Goal: Navigation & Orientation: Find specific page/section

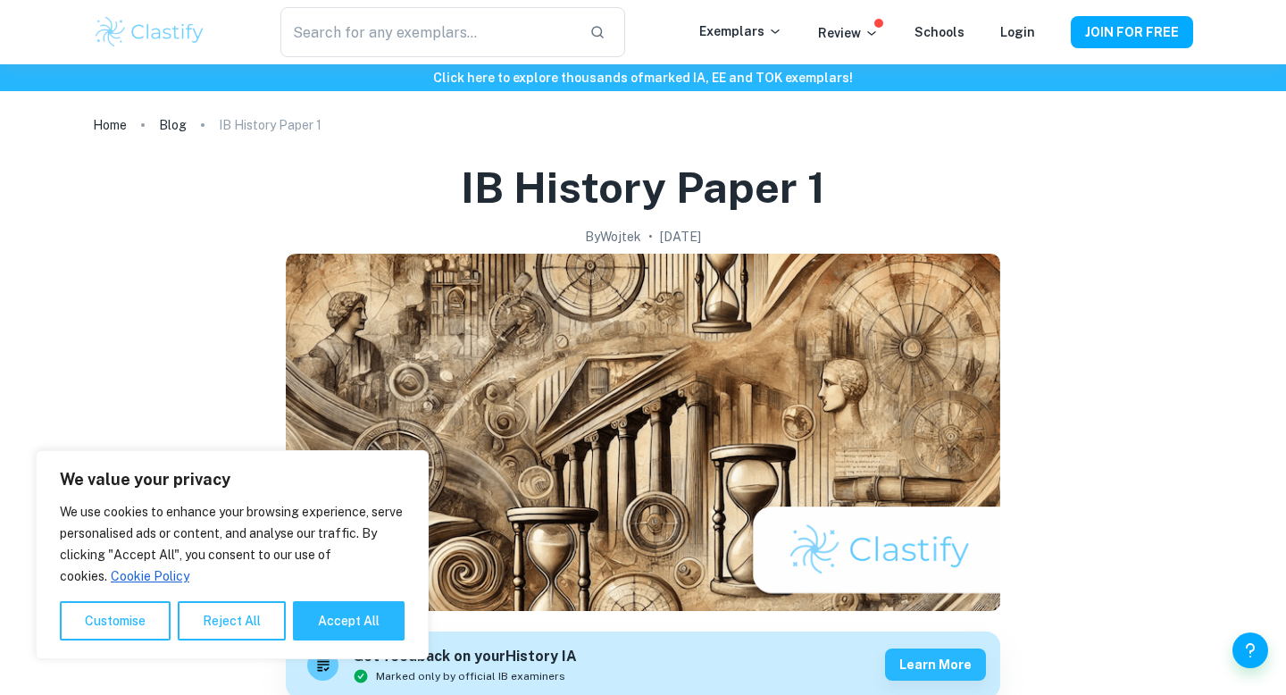
scroll to position [632, 0]
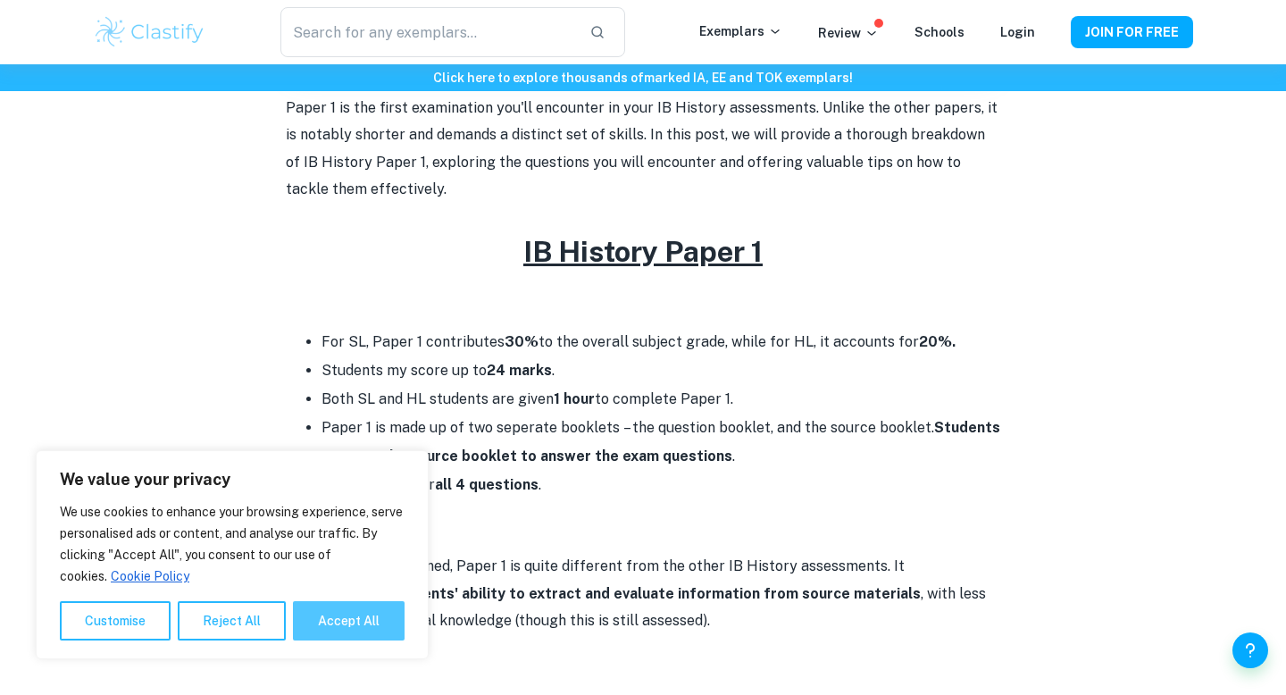
click at [332, 615] on button "Accept All" at bounding box center [349, 620] width 112 height 39
checkbox input "true"
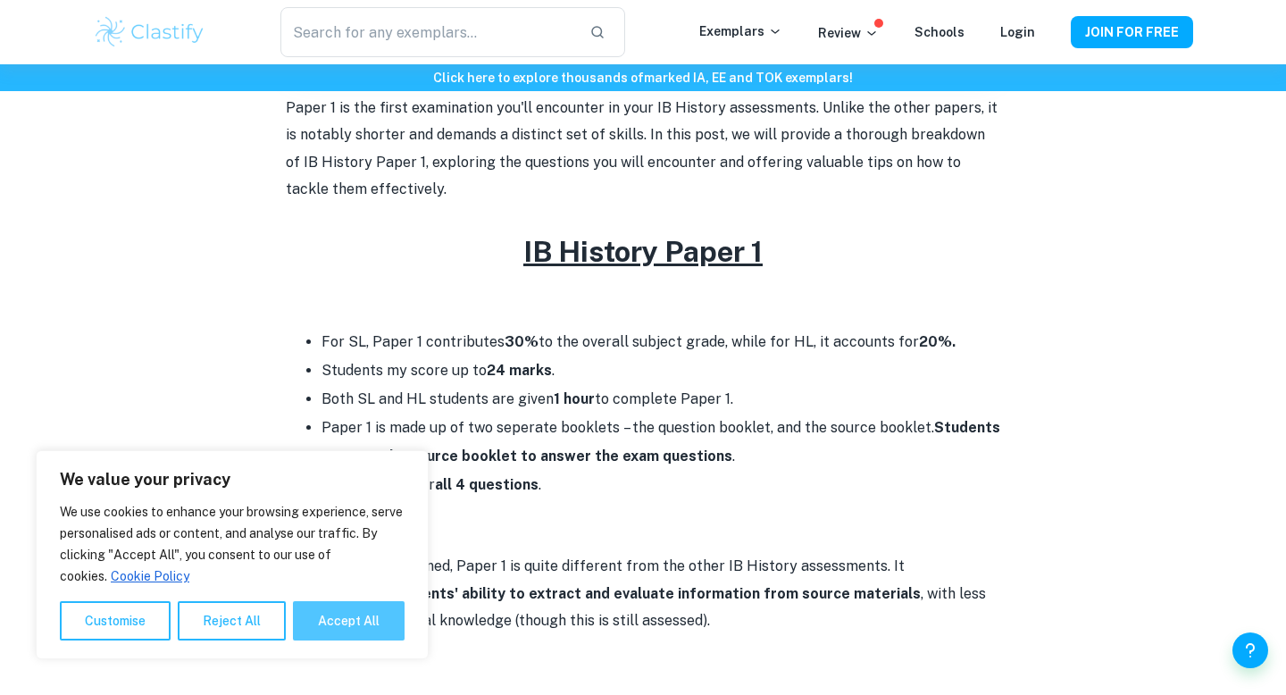
checkbox input "true"
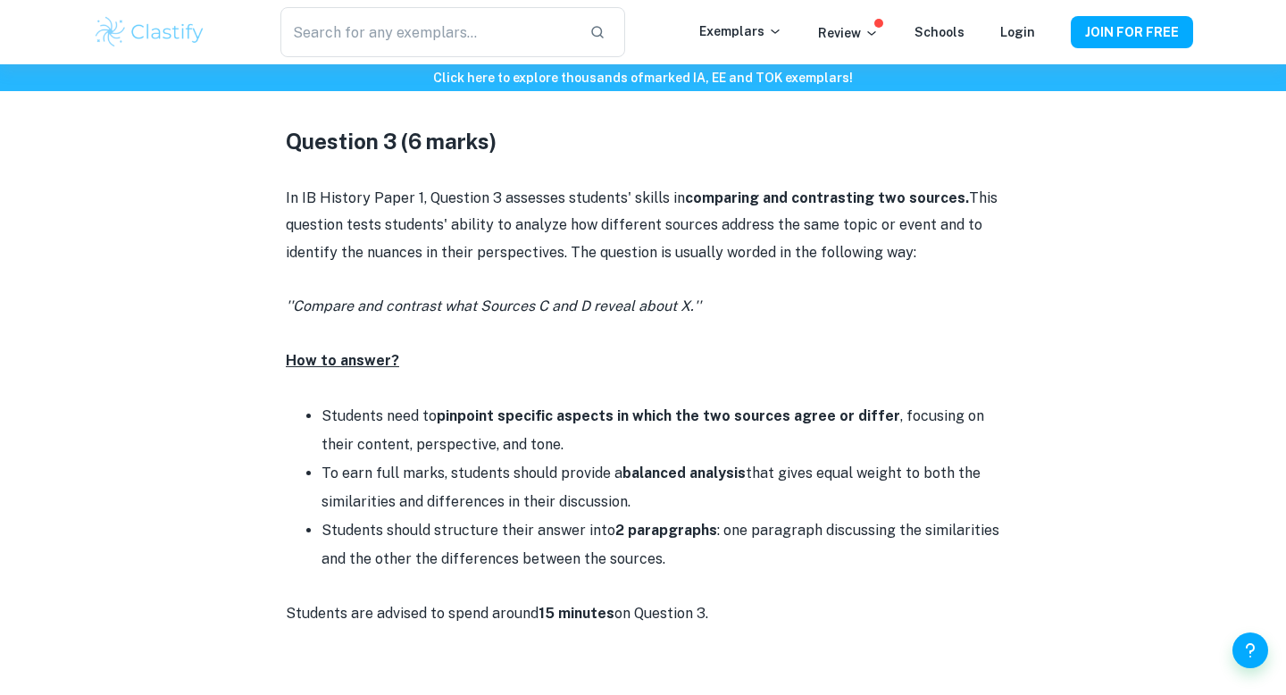
scroll to position [3265, 0]
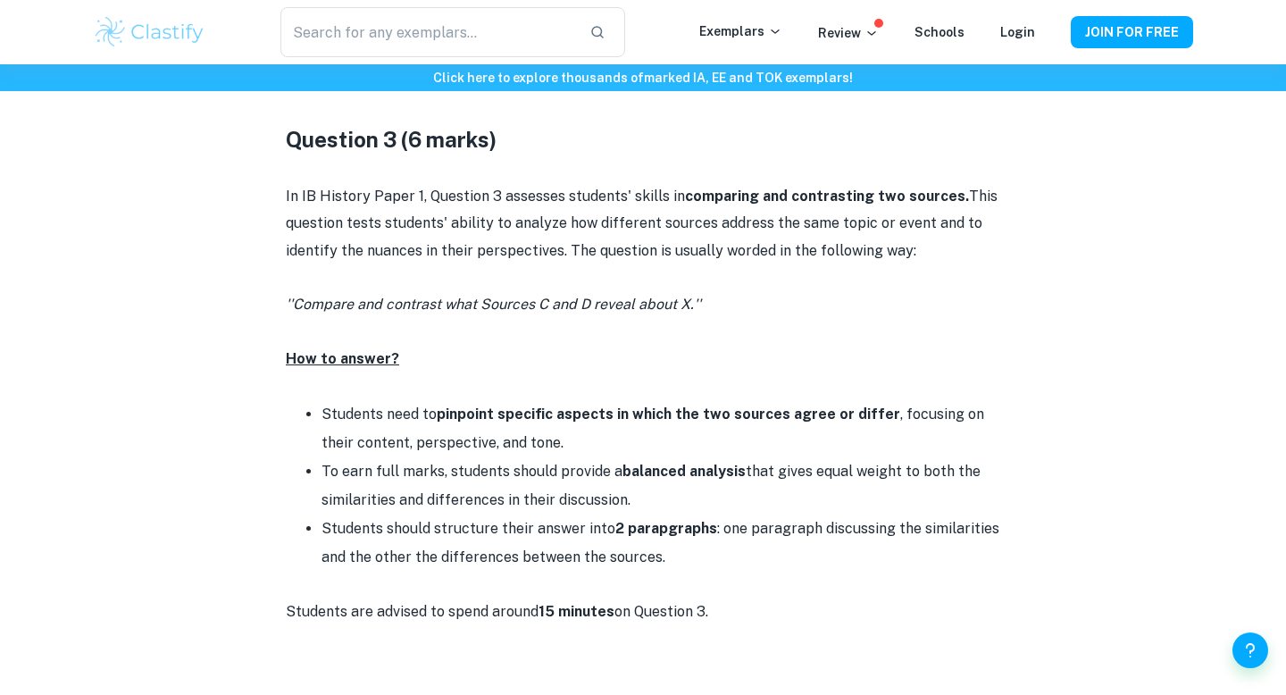
click at [741, 44] on div "​ Exemplars Review Schools Login JOIN FOR FREE" at bounding box center [642, 32] width 1143 height 50
click at [755, 32] on p "Exemplars" at bounding box center [740, 31] width 83 height 20
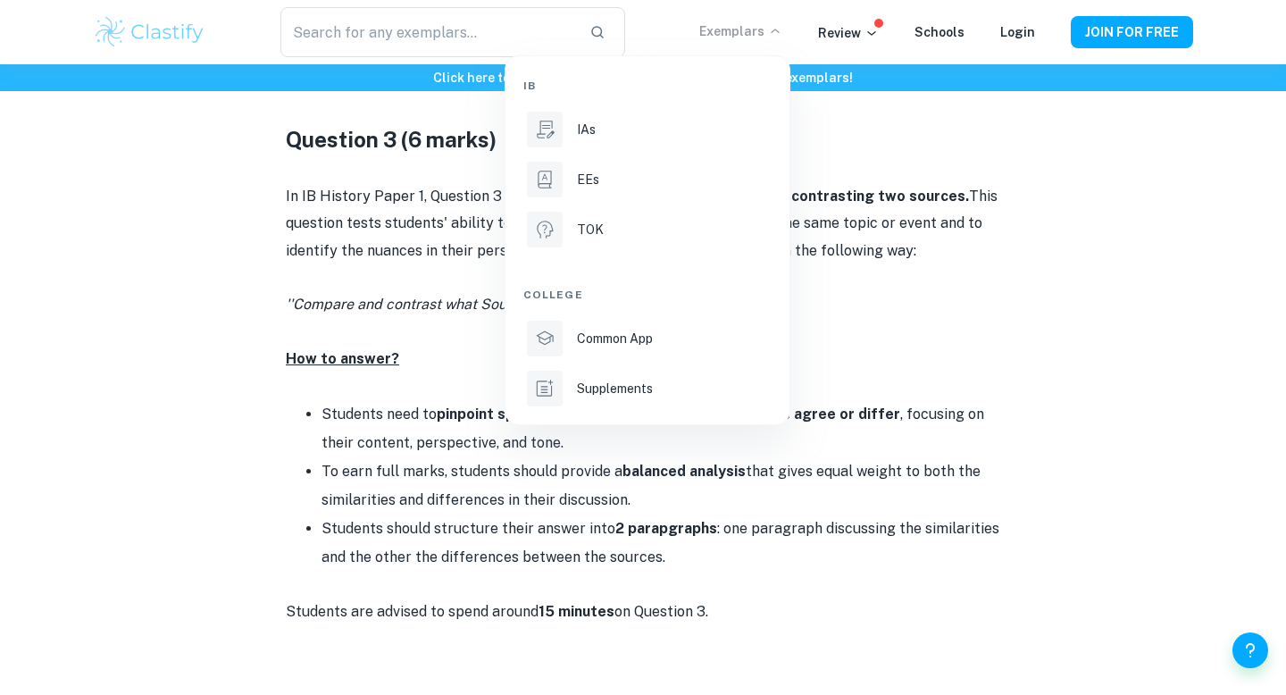
click at [869, 349] on div at bounding box center [643, 347] width 1286 height 695
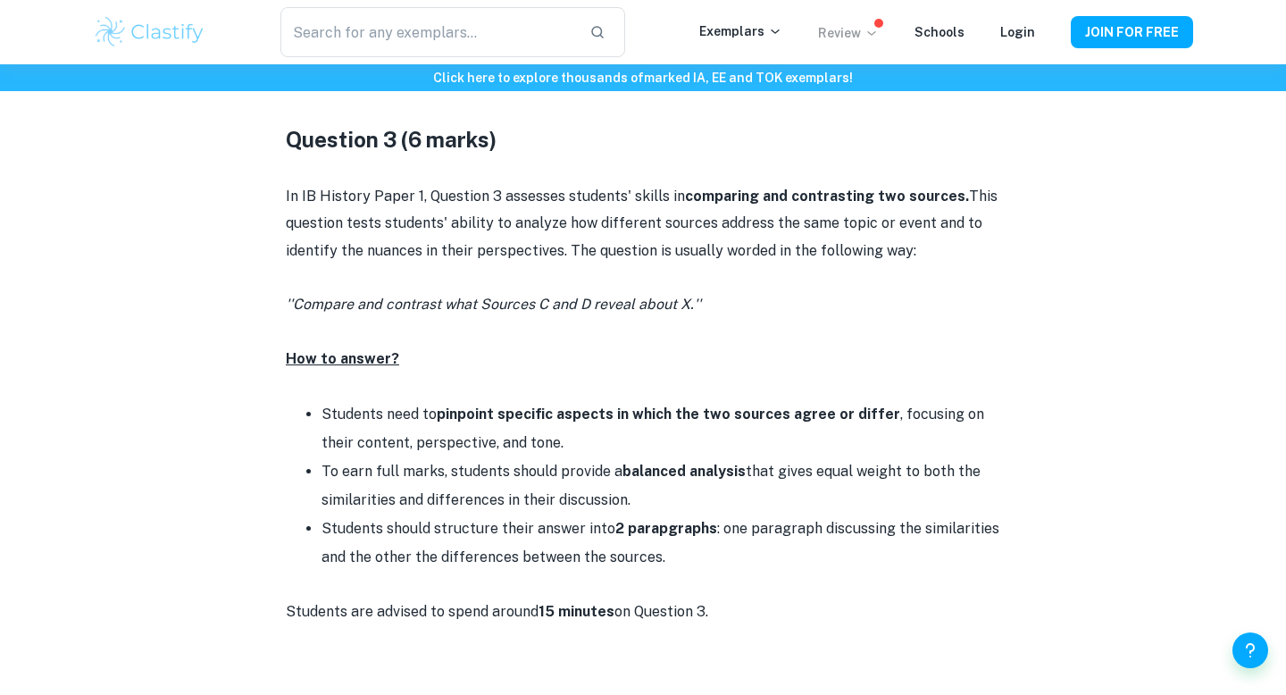
click at [874, 26] on icon at bounding box center [871, 33] width 14 height 14
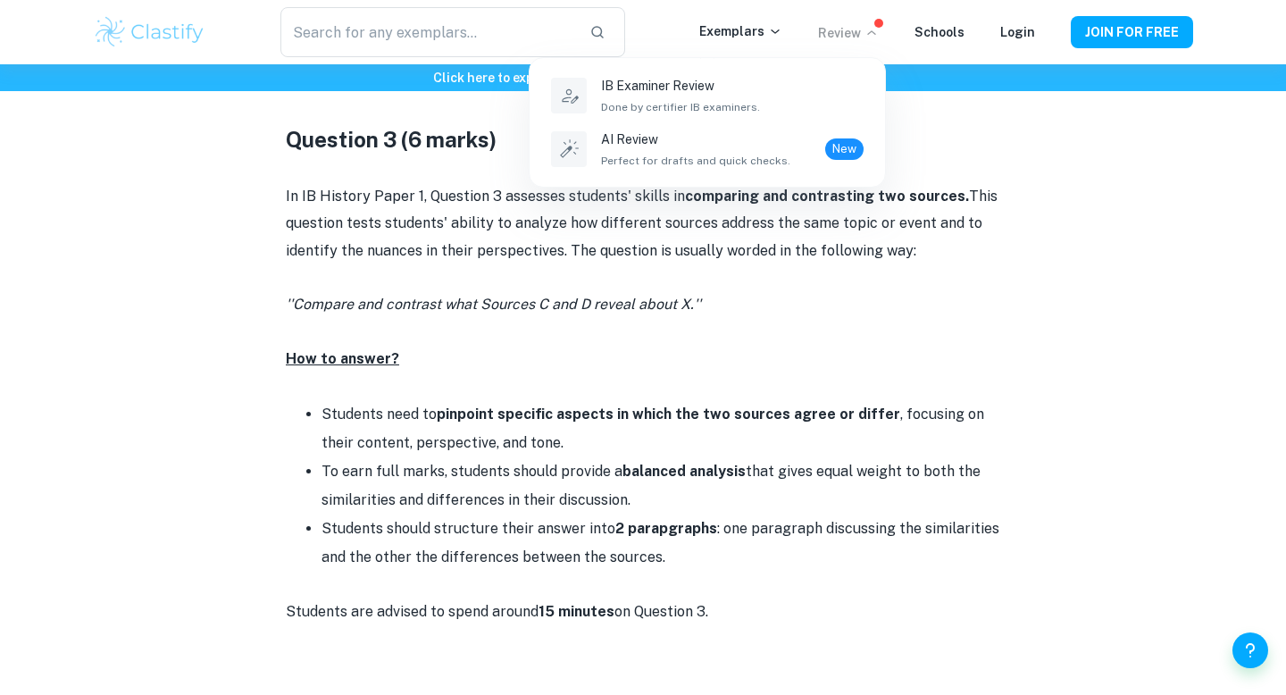
click at [1014, 222] on div at bounding box center [643, 347] width 1286 height 695
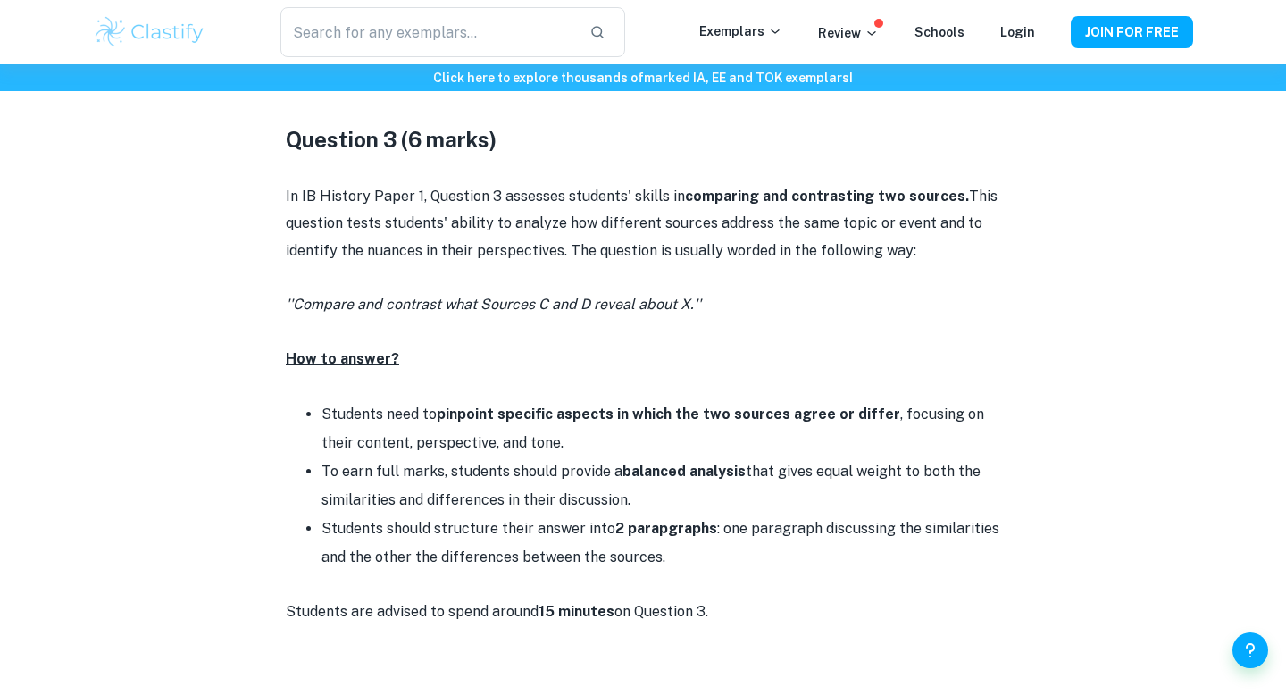
click at [935, 47] on div "​ Exemplars Review Schools Login JOIN FOR FREE" at bounding box center [642, 32] width 1143 height 50
click at [943, 35] on link "Schools" at bounding box center [939, 32] width 50 height 14
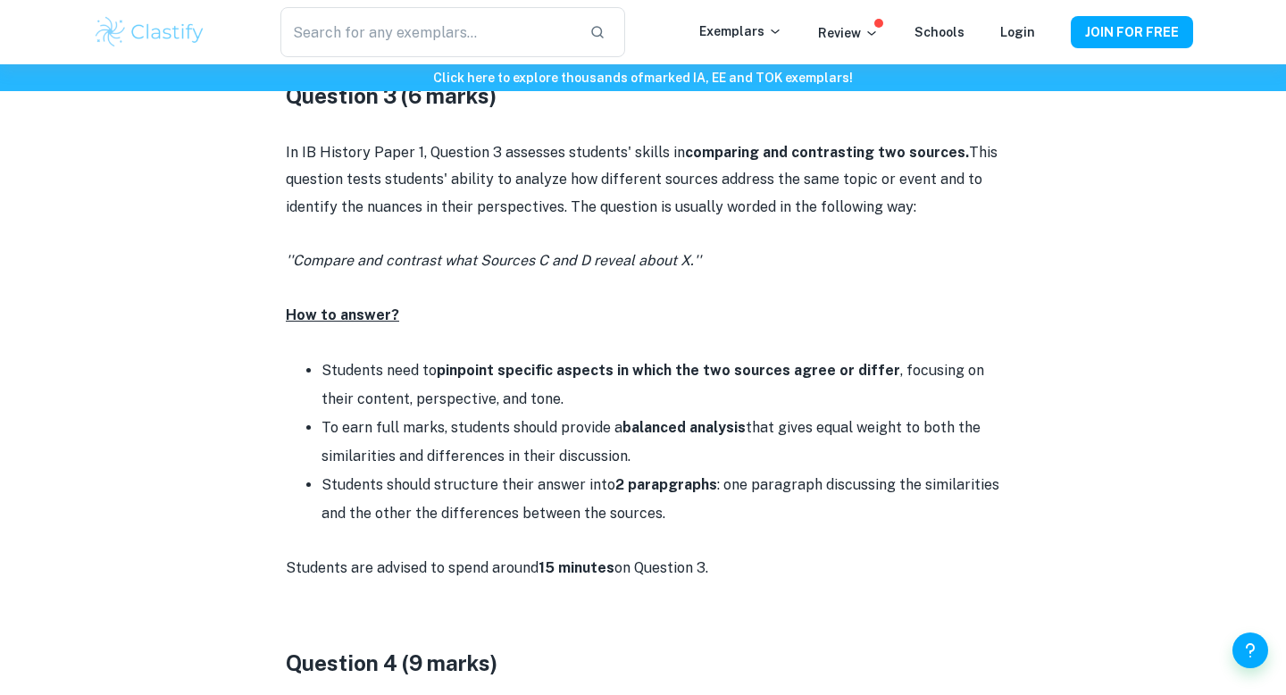
scroll to position [3306, 0]
